Goal: Find specific page/section: Find specific page/section

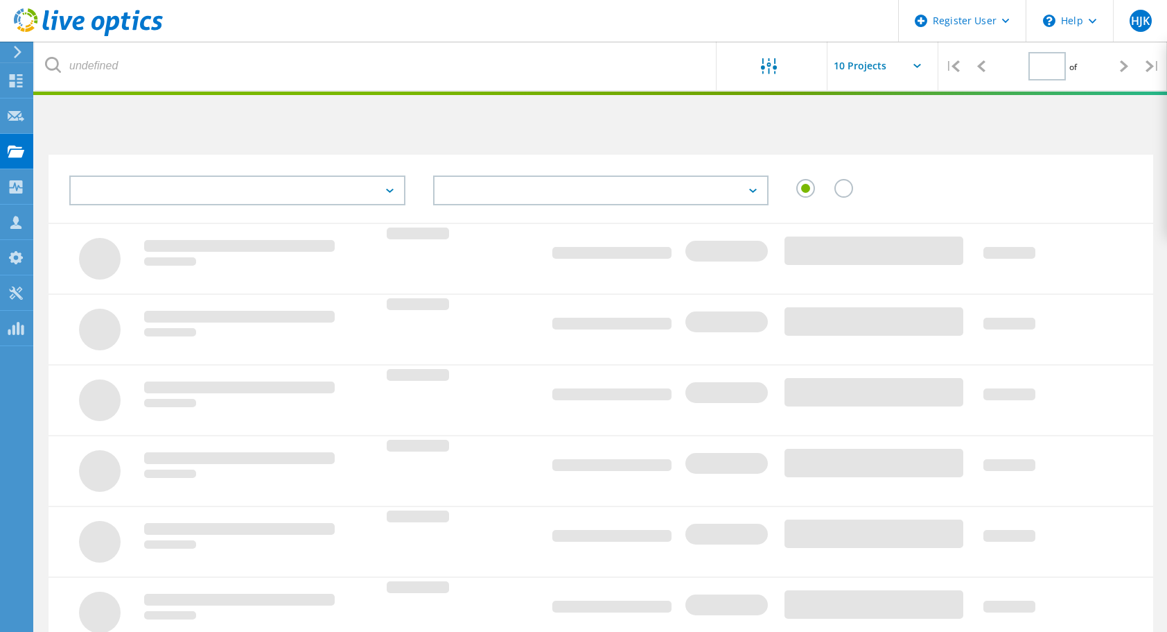
type input "1"
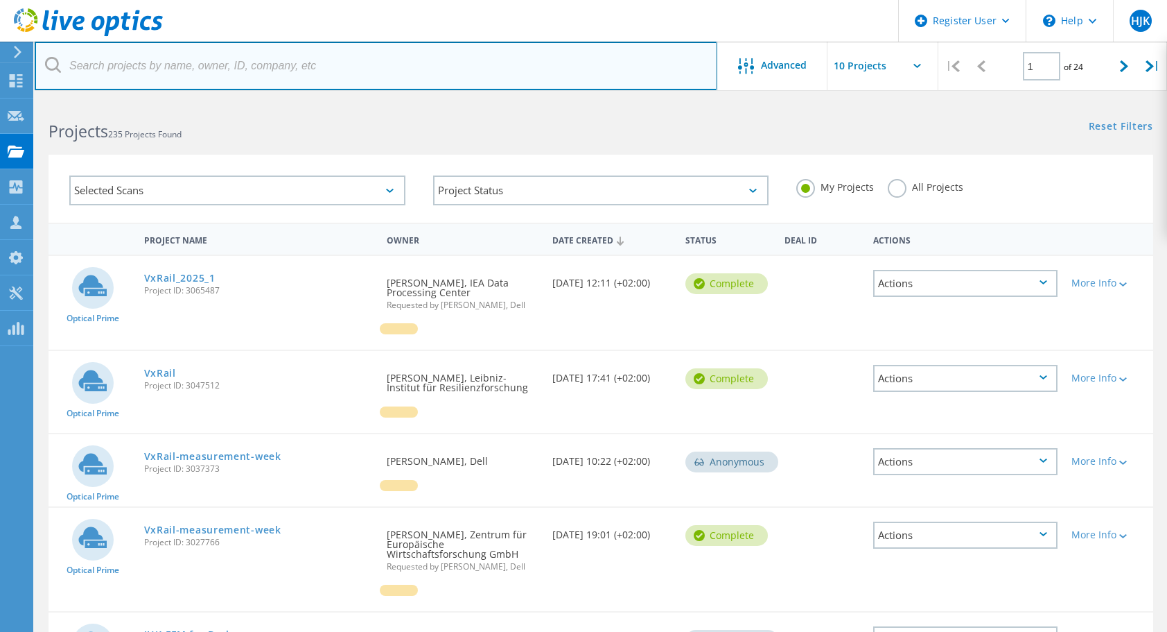
click at [177, 61] on input "text" at bounding box center [376, 66] width 683 height 49
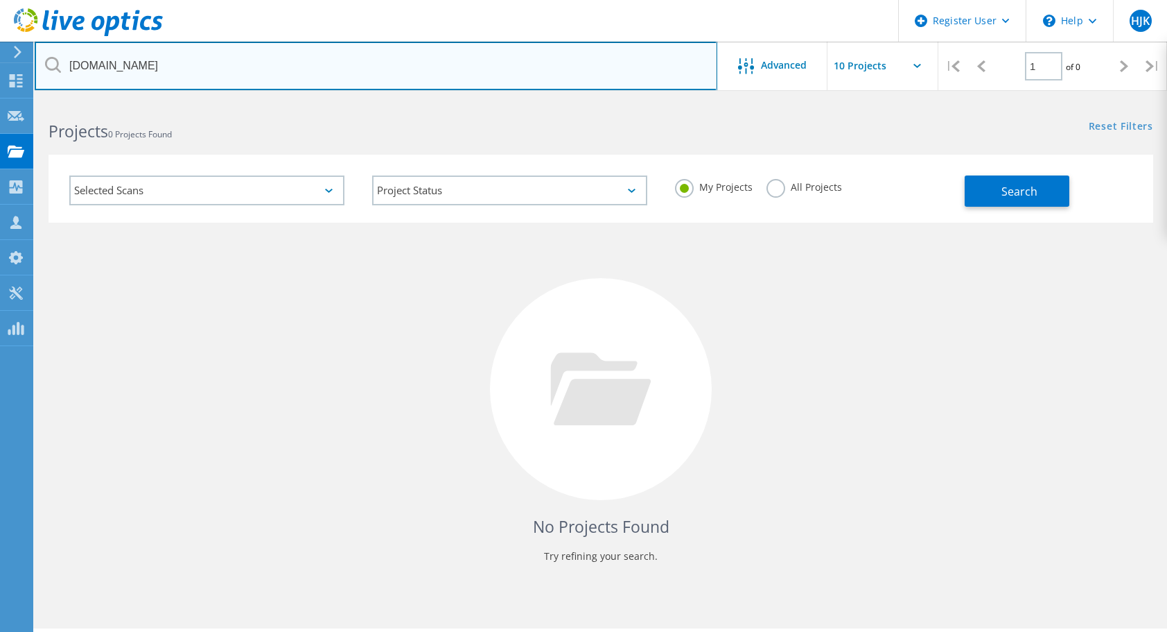
type input "[DOMAIN_NAME]"
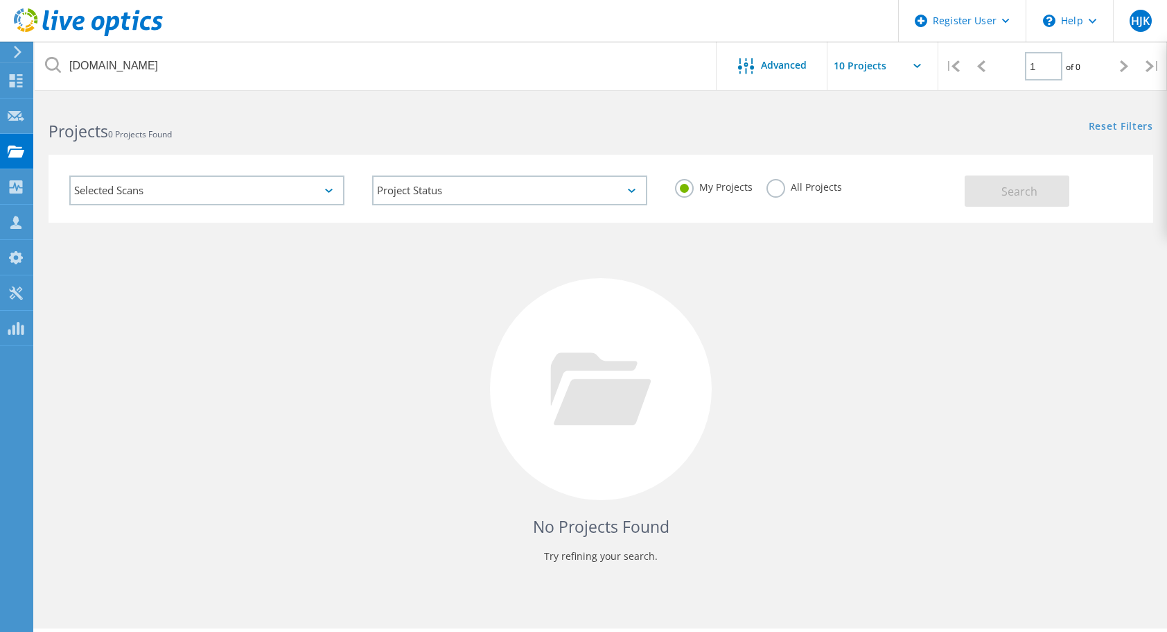
click at [776, 192] on label "All Projects" at bounding box center [805, 185] width 76 height 13
click at [0, 0] on input "All Projects" at bounding box center [0, 0] width 0 height 0
click at [968, 198] on button "Search" at bounding box center [1017, 190] width 105 height 31
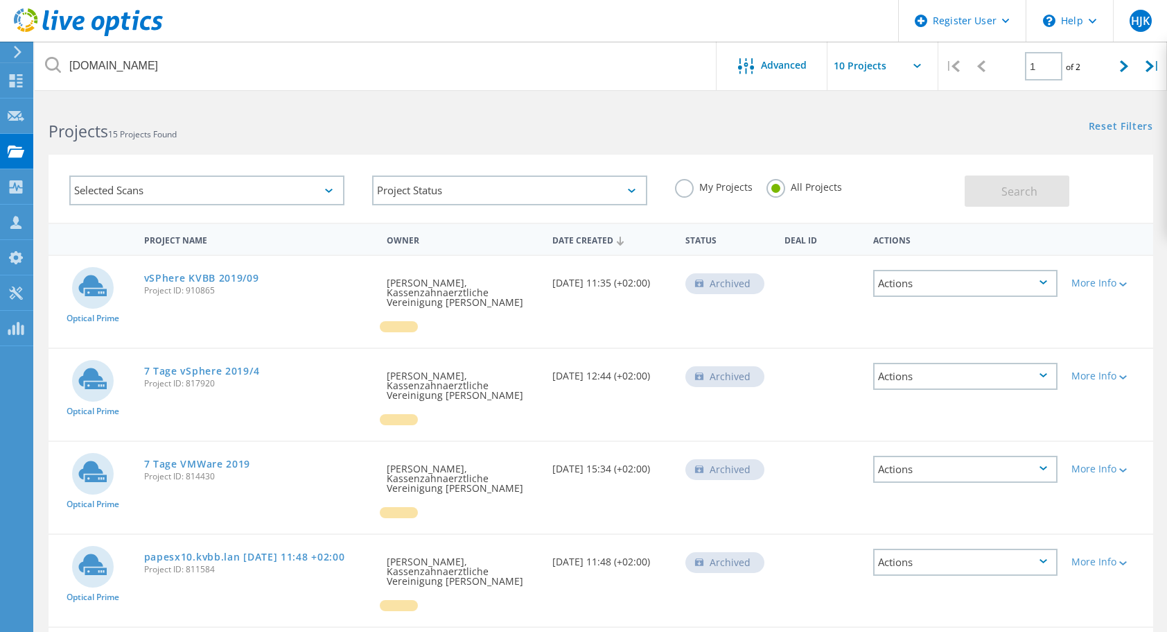
click at [529, 120] on h2 "Projects 15 Projects Found" at bounding box center [318, 131] width 539 height 23
click at [147, 275] on link "vSPhere KVBB 2019/09" at bounding box center [201, 278] width 115 height 10
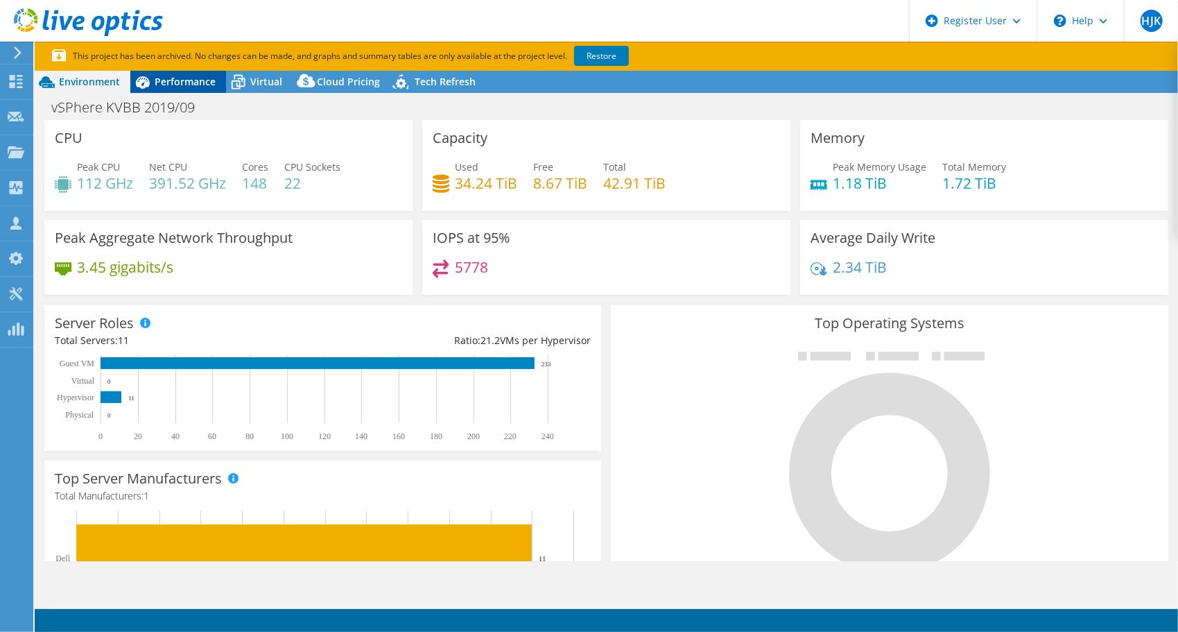
click at [171, 78] on span "Performance" at bounding box center [185, 81] width 61 height 13
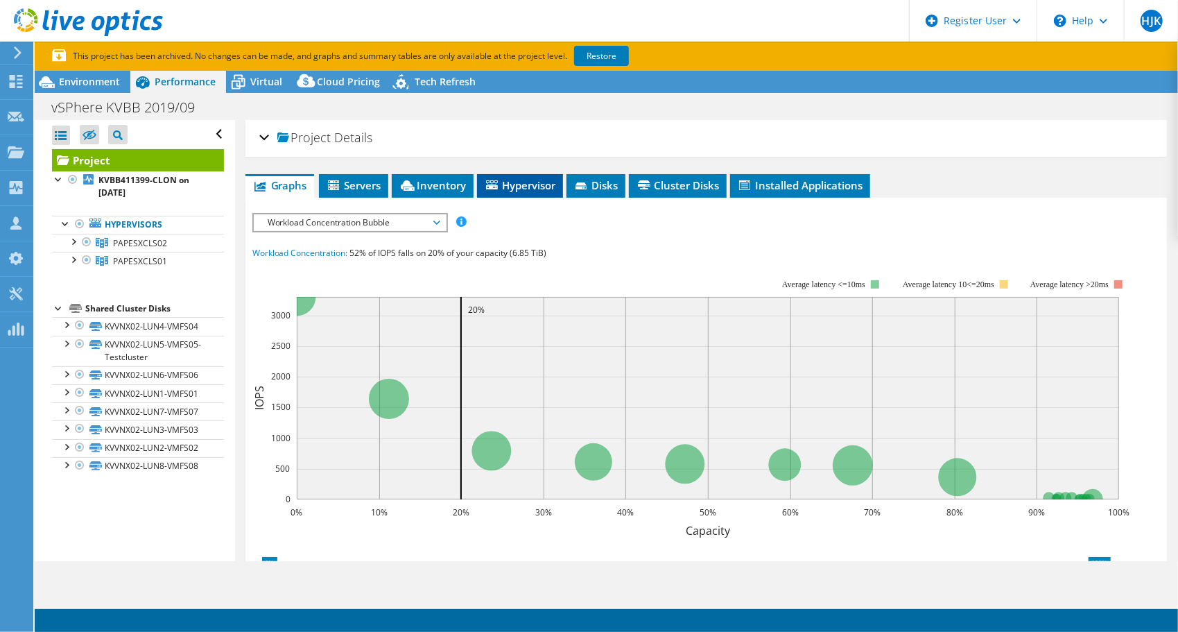
click at [528, 179] on span "Hypervisor" at bounding box center [520, 185] width 72 height 14
